Goal: Task Accomplishment & Management: Use online tool/utility

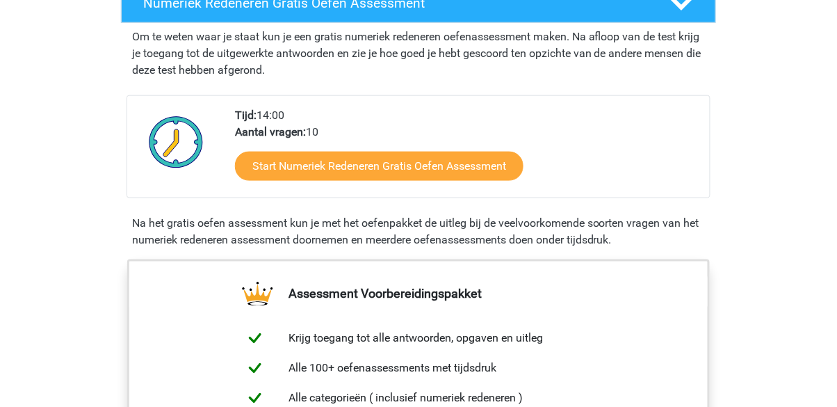
scroll to position [325, 0]
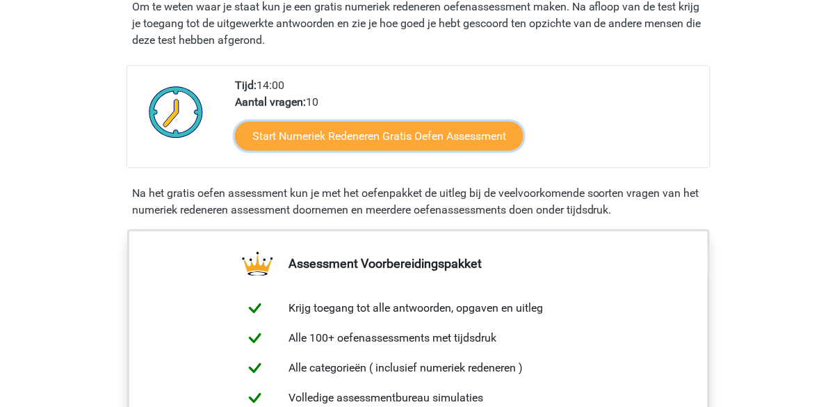
click at [485, 139] on link "Start Numeriek Redeneren Gratis Oefen Assessment" at bounding box center [379, 136] width 288 height 29
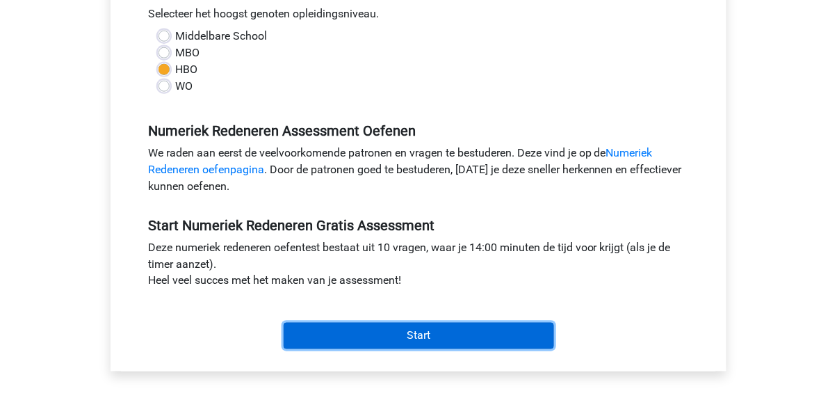
click at [523, 341] on input "Start" at bounding box center [419, 335] width 270 height 26
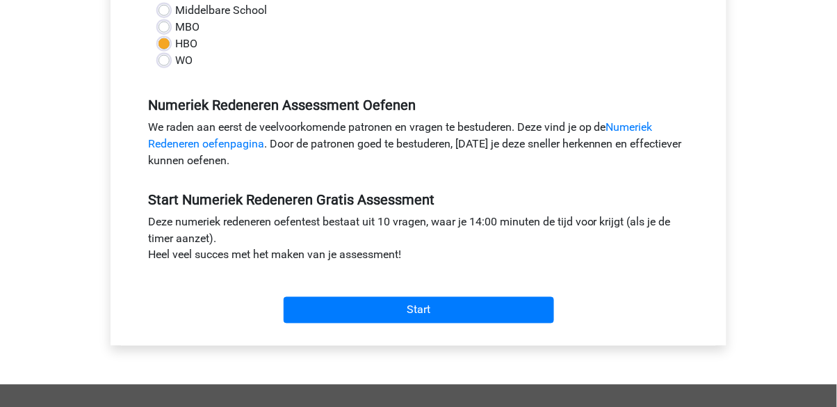
scroll to position [388, 0]
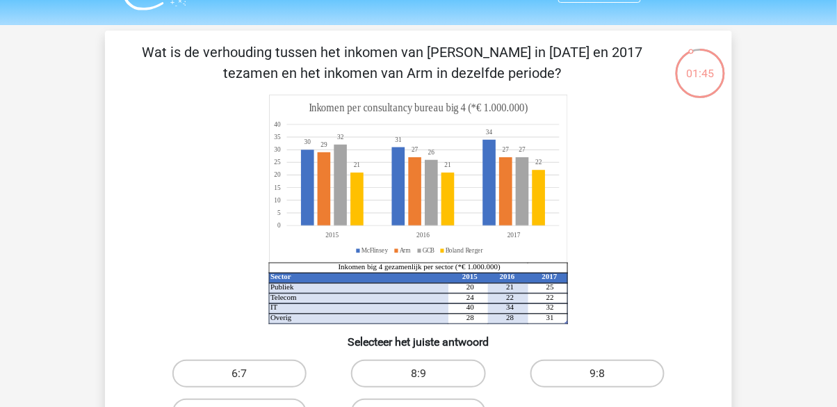
scroll to position [33, 0]
click at [286, 406] on label "8:7" at bounding box center [239, 413] width 134 height 28
radio input "true"
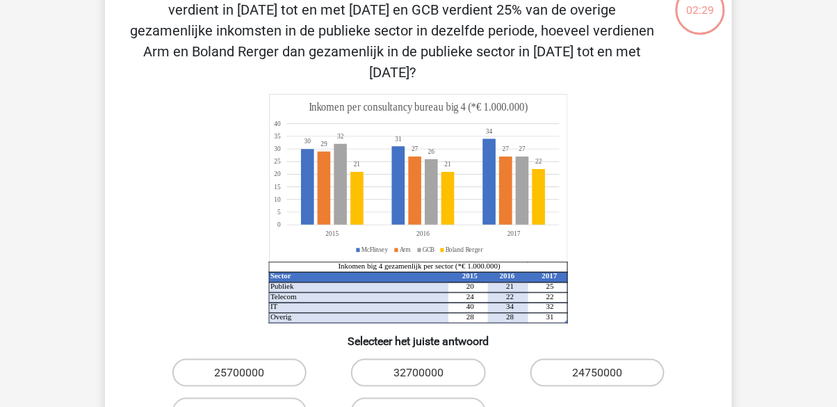
scroll to position [100, 0]
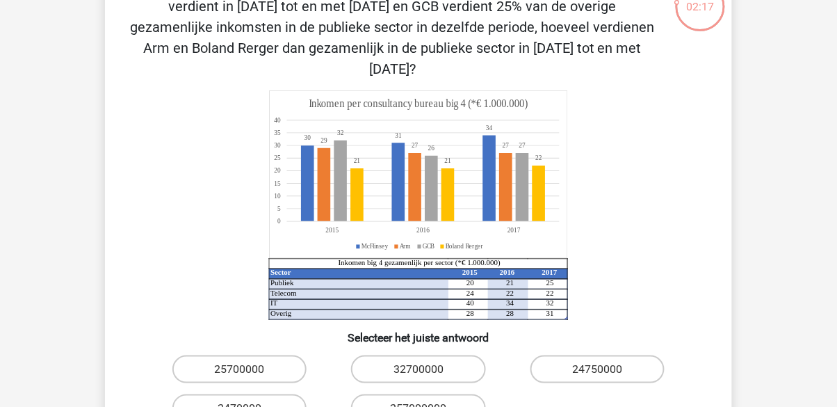
click at [276, 400] on label "2470000" at bounding box center [239, 408] width 134 height 28
click at [249, 406] on input "2470000" at bounding box center [244, 412] width 9 height 9
radio input "true"
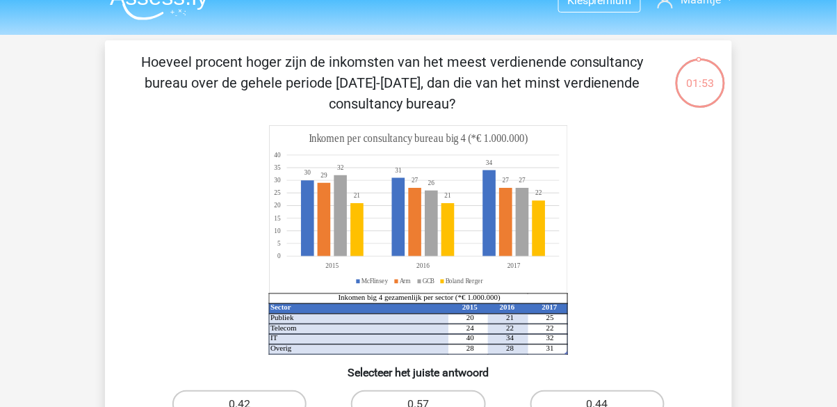
scroll to position [0, 0]
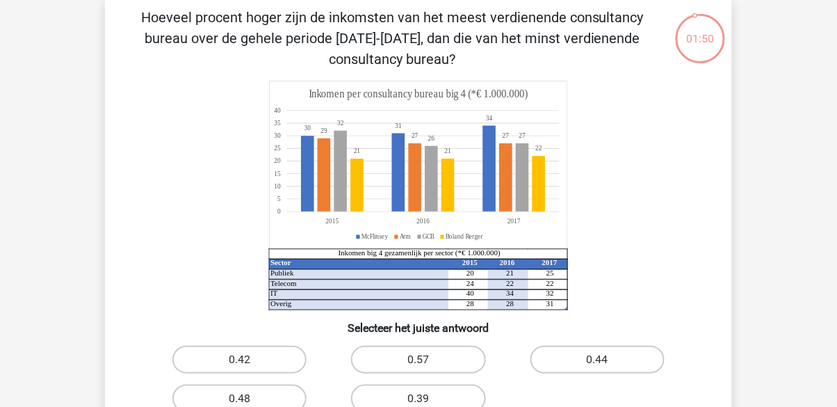
click at [454, 366] on label "0.57" at bounding box center [418, 359] width 134 height 28
click at [427, 366] on input "0.57" at bounding box center [422, 363] width 9 height 9
radio input "true"
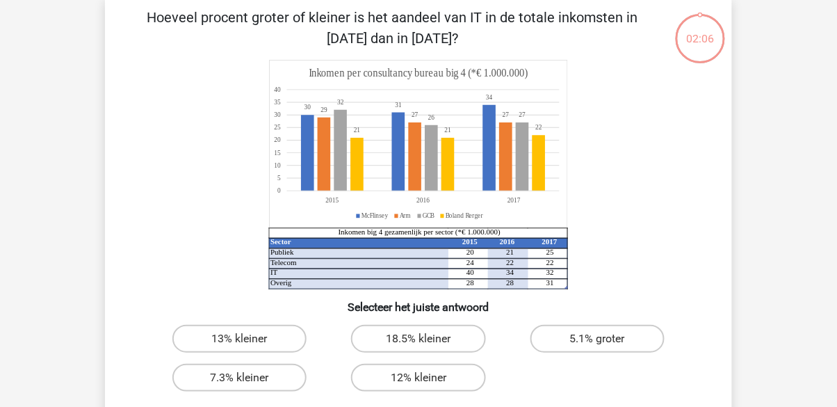
scroll to position [64, 0]
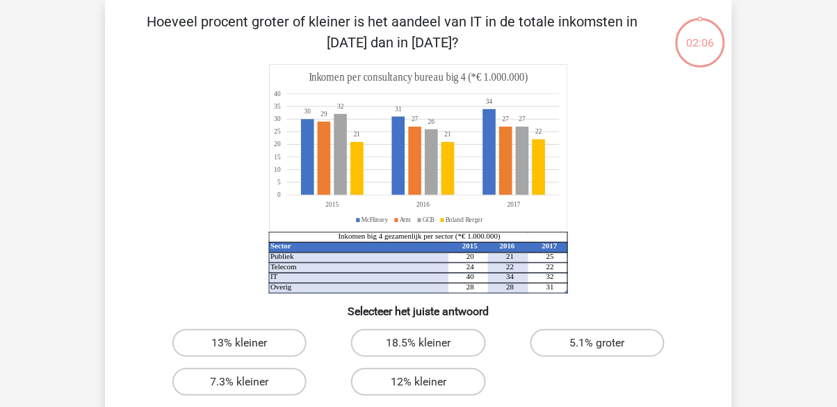
click at [610, 346] on label "5.1% groter" at bounding box center [597, 343] width 134 height 28
click at [606, 346] on input "5.1% groter" at bounding box center [601, 347] width 9 height 9
radio input "true"
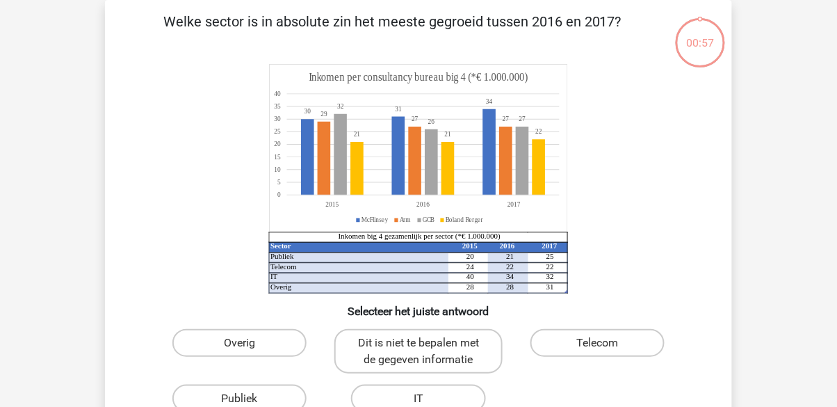
click at [271, 353] on label "Overig" at bounding box center [239, 343] width 134 height 28
click at [249, 352] on input "Overig" at bounding box center [244, 347] width 9 height 9
radio input "true"
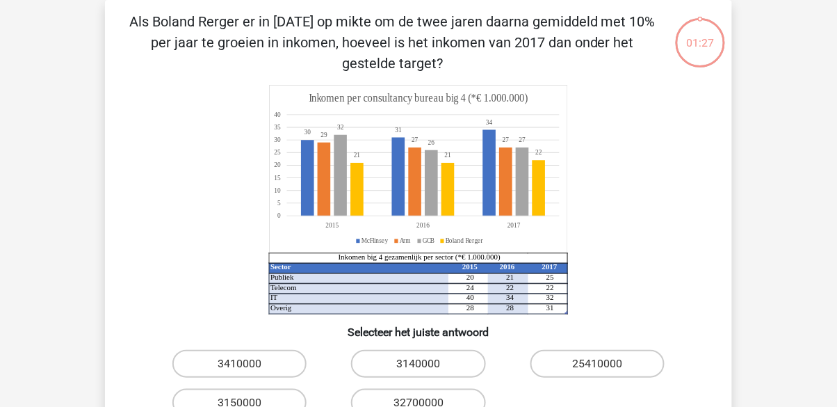
click at [451, 366] on label "3140000" at bounding box center [418, 364] width 134 height 28
click at [427, 366] on input "3140000" at bounding box center [422, 367] width 9 height 9
radio input "true"
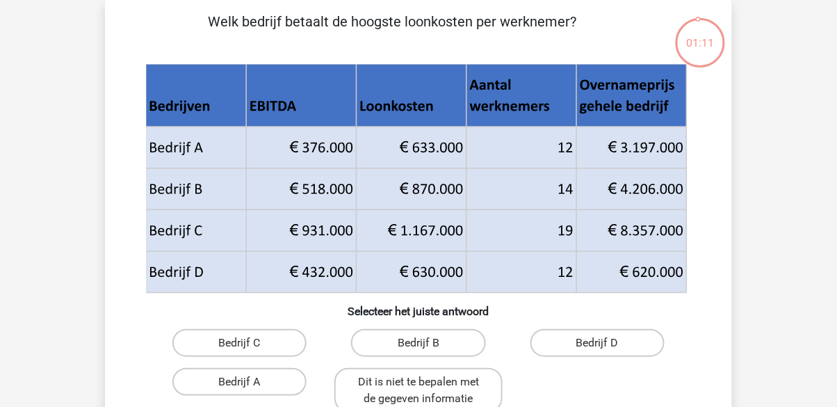
click at [282, 387] on label "Bedrijf A" at bounding box center [239, 382] width 134 height 28
click at [249, 387] on input "Bedrijf A" at bounding box center [244, 386] width 9 height 9
radio input "true"
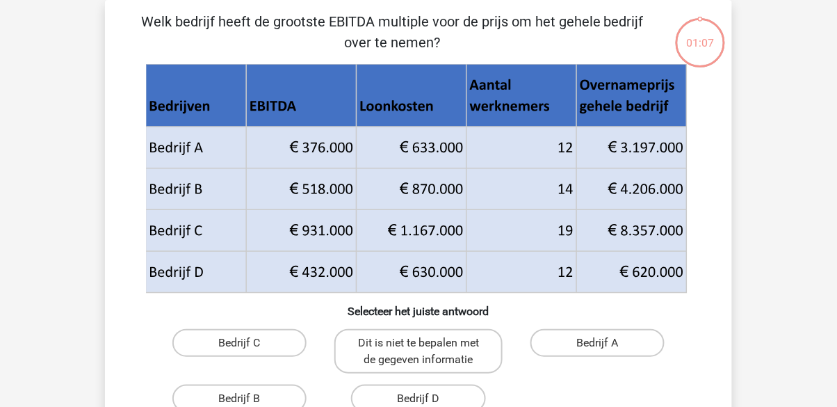
click at [459, 350] on label "Dit is niet te bepalen met de gegeven informatie" at bounding box center [417, 351] width 167 height 44
click at [427, 350] on input "Dit is niet te bepalen met de gegeven informatie" at bounding box center [422, 347] width 9 height 9
radio input "true"
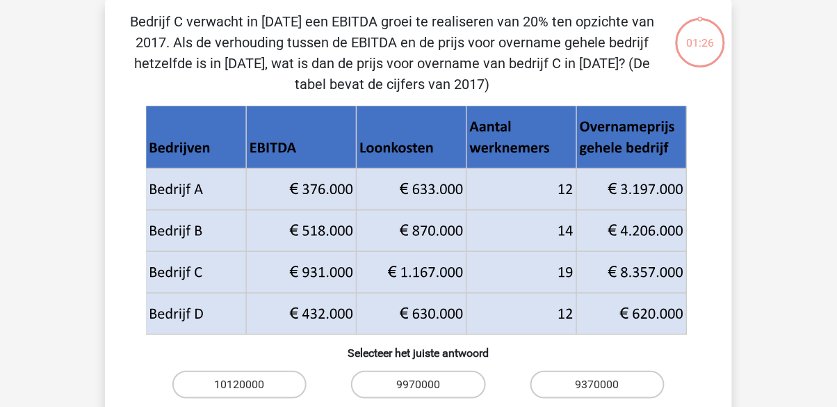
click at [468, 384] on label "9970000" at bounding box center [418, 384] width 134 height 28
click at [427, 384] on input "9970000" at bounding box center [422, 388] width 9 height 9
radio input "true"
click at [514, 406] on div "10120000 9970000 9370000 10028400 Dit is niet te bepalen met de gegeven informa…" at bounding box center [418, 412] width 537 height 95
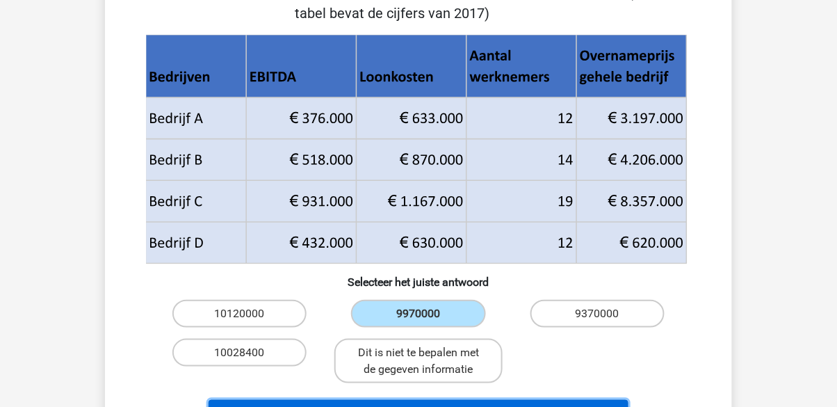
click at [536, 406] on button "Volgende vraag" at bounding box center [419, 414] width 420 height 29
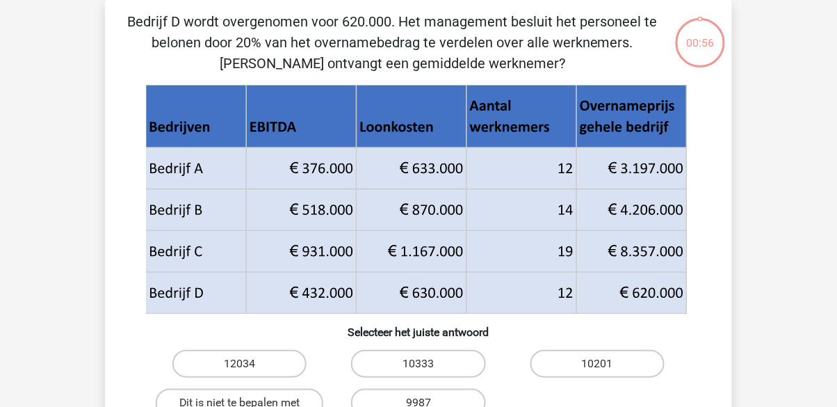
click at [606, 373] on input "10201" at bounding box center [601, 367] width 9 height 9
radio input "true"
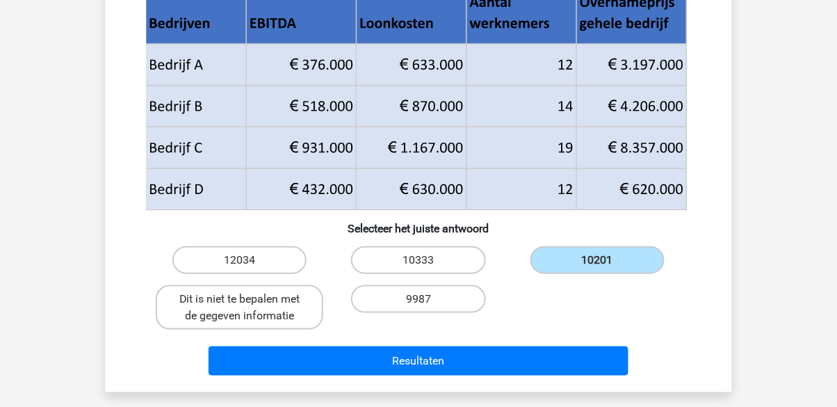
scroll to position [179, 0]
